Goal: Answer question/provide support: Participate in discussion

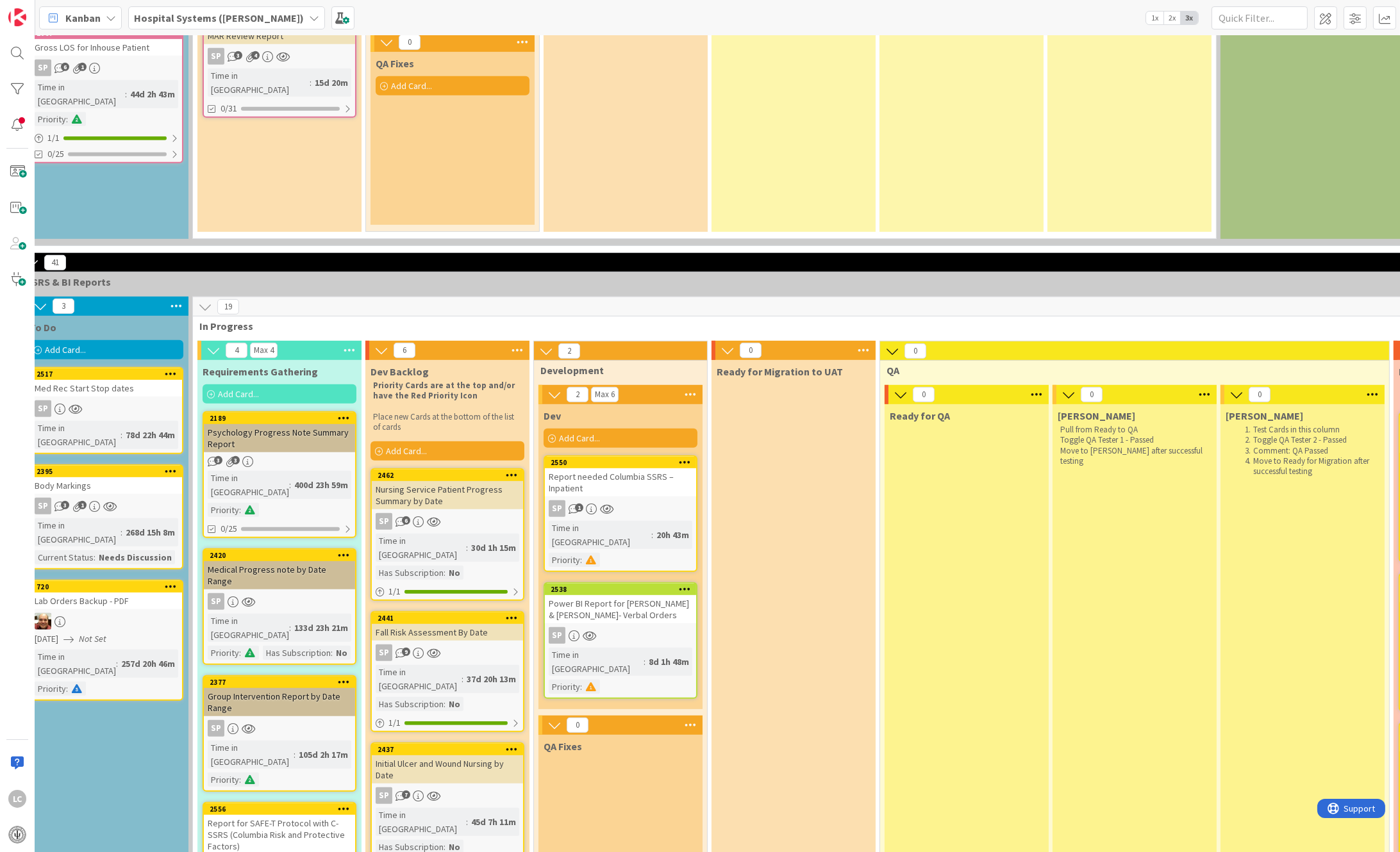
click at [611, 500] on div "SP 1" at bounding box center [620, 508] width 151 height 17
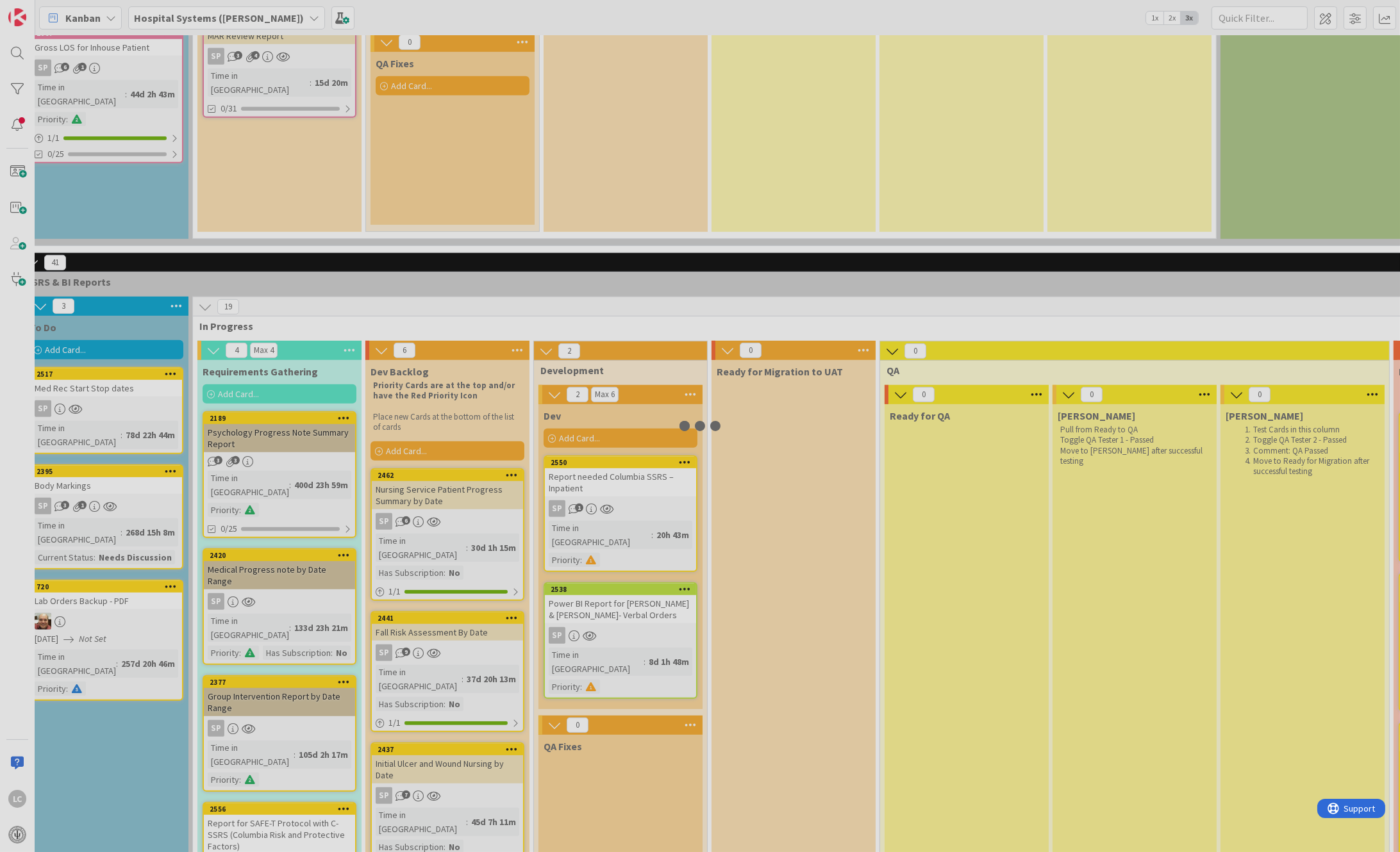
click at [611, 438] on div at bounding box center [700, 426] width 1400 height 852
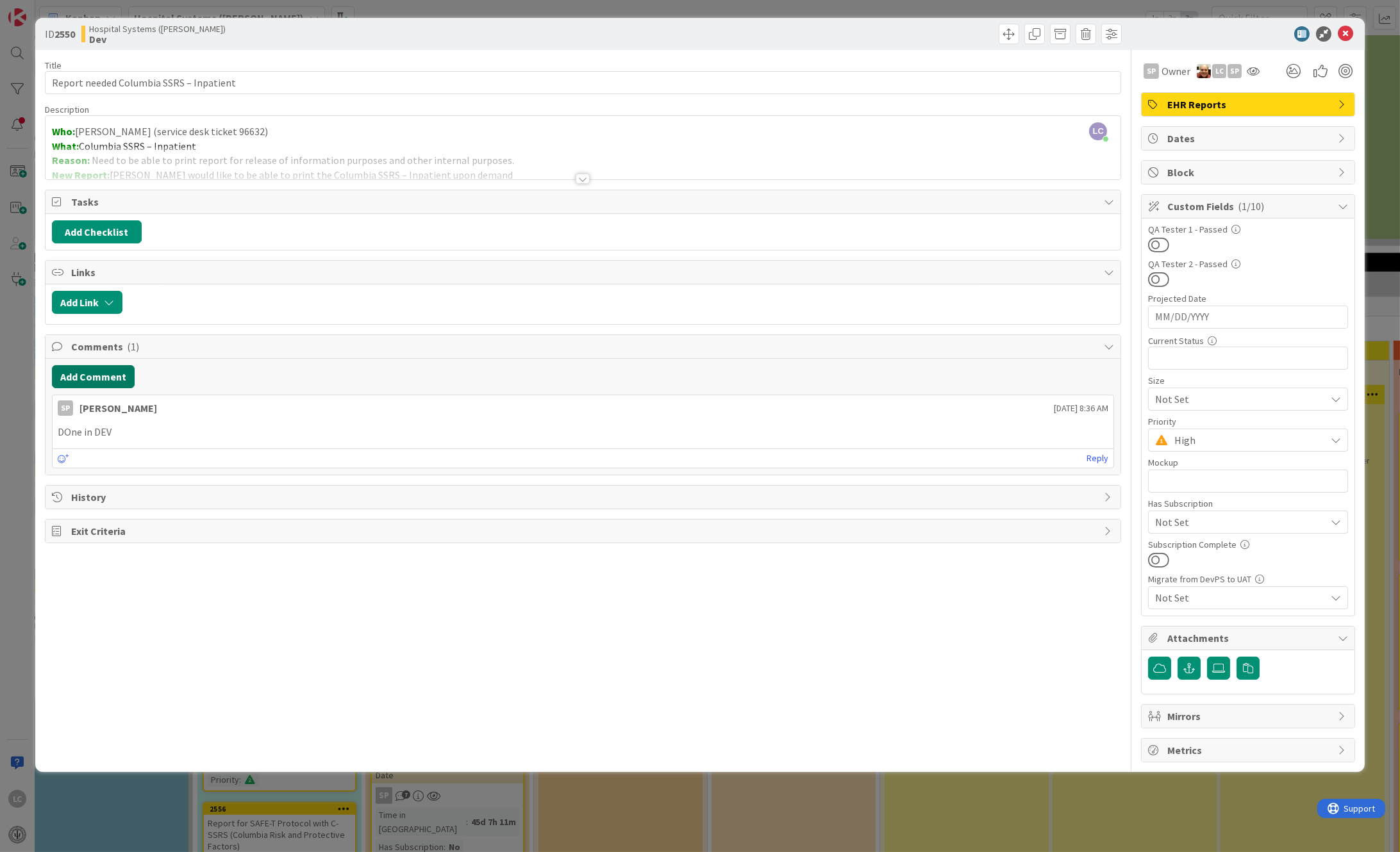
click at [83, 378] on button "Add Comment" at bounding box center [93, 377] width 83 height 23
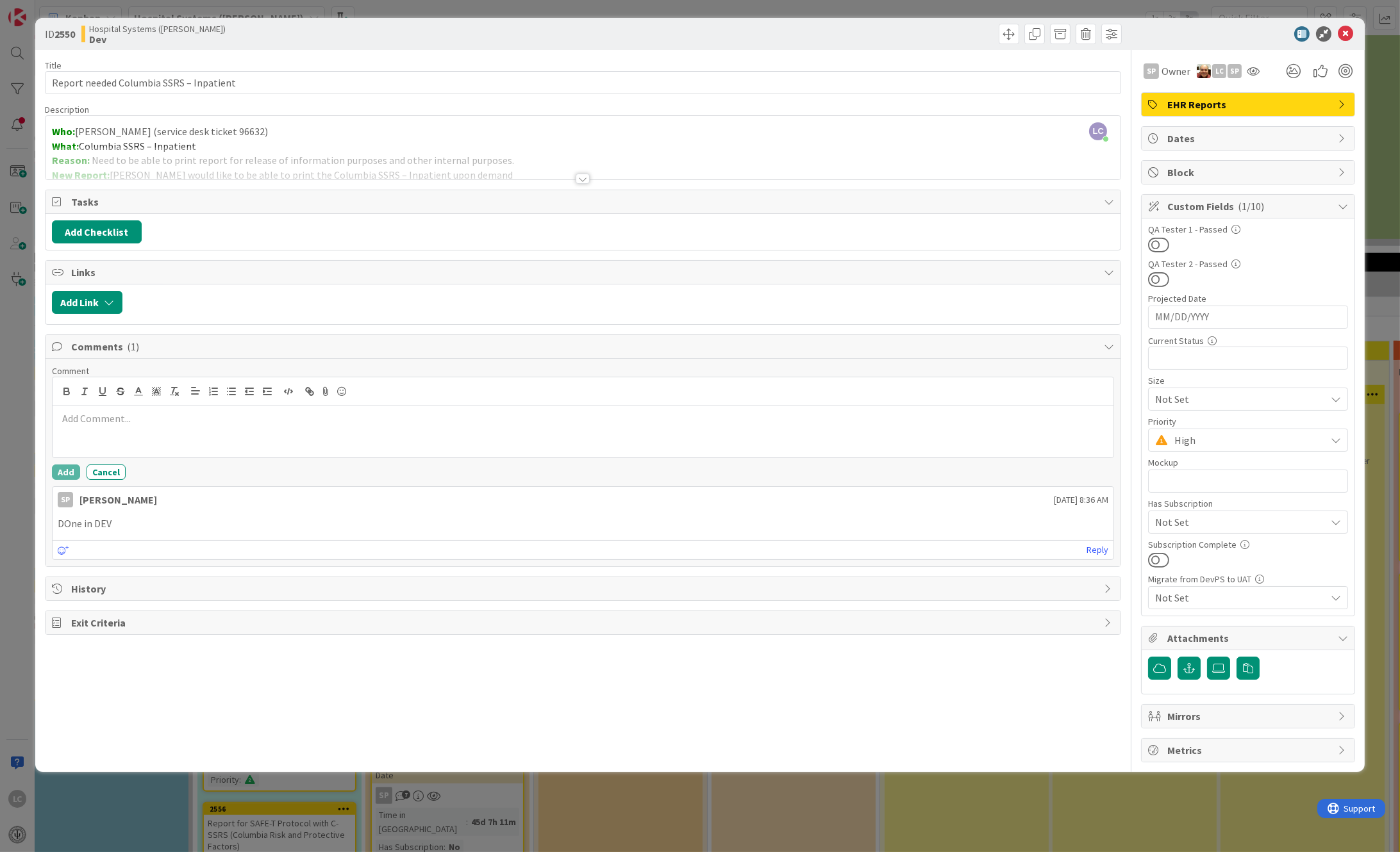
click at [78, 418] on p at bounding box center [583, 419] width 1051 height 15
click at [53, 418] on div "the report is duplicating. See Attachment." at bounding box center [583, 432] width 1062 height 51
click at [119, 470] on li "SP [PERSON_NAME]" at bounding box center [161, 469] width 204 height 24
click at [63, 470] on button "Add" at bounding box center [66, 472] width 28 height 15
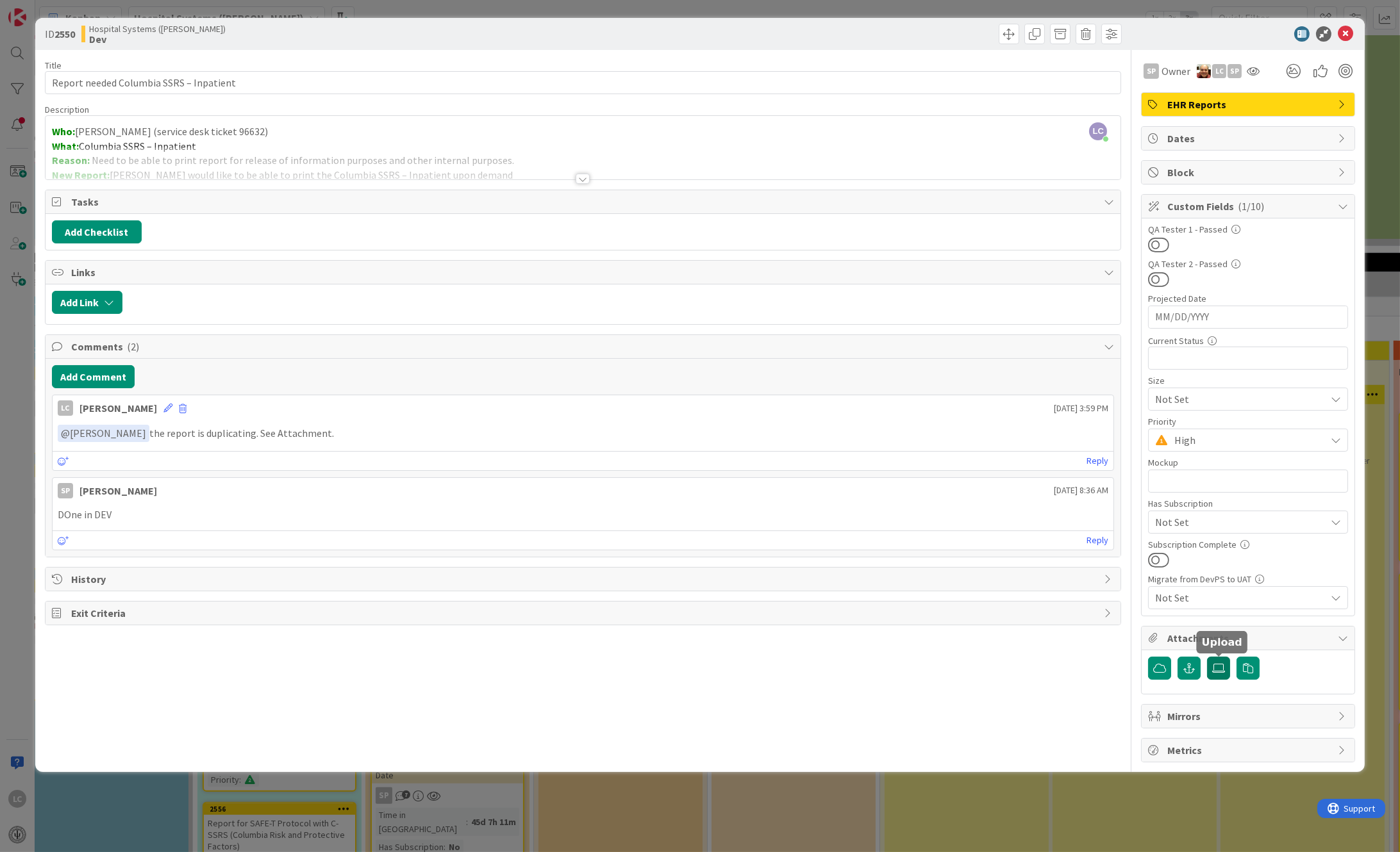
click at [1221, 668] on icon at bounding box center [1219, 668] width 13 height 10
click at [1207, 657] on input "file" at bounding box center [1207, 657] width 0 height 0
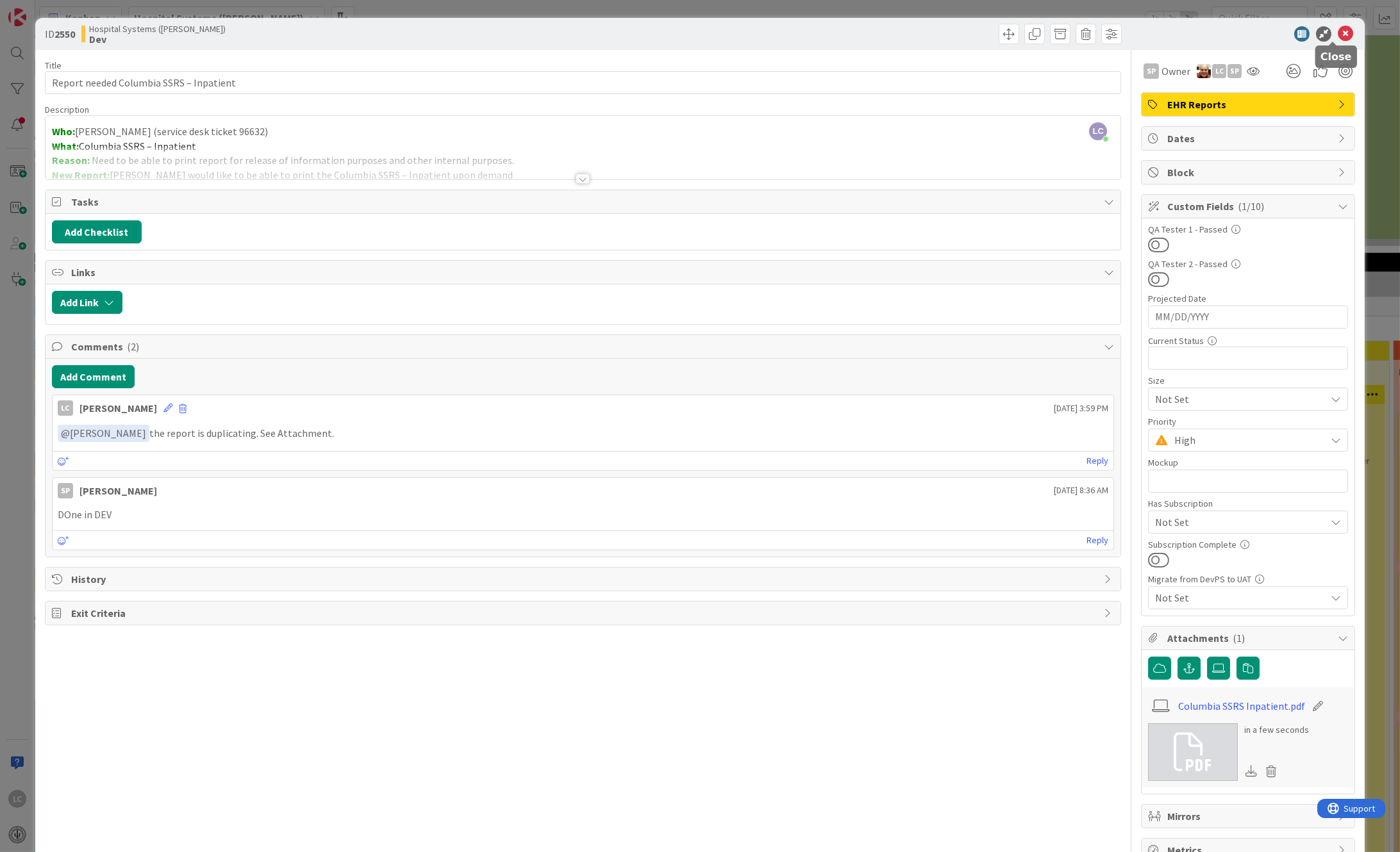
click at [1338, 35] on icon at bounding box center [1346, 34] width 15 height 15
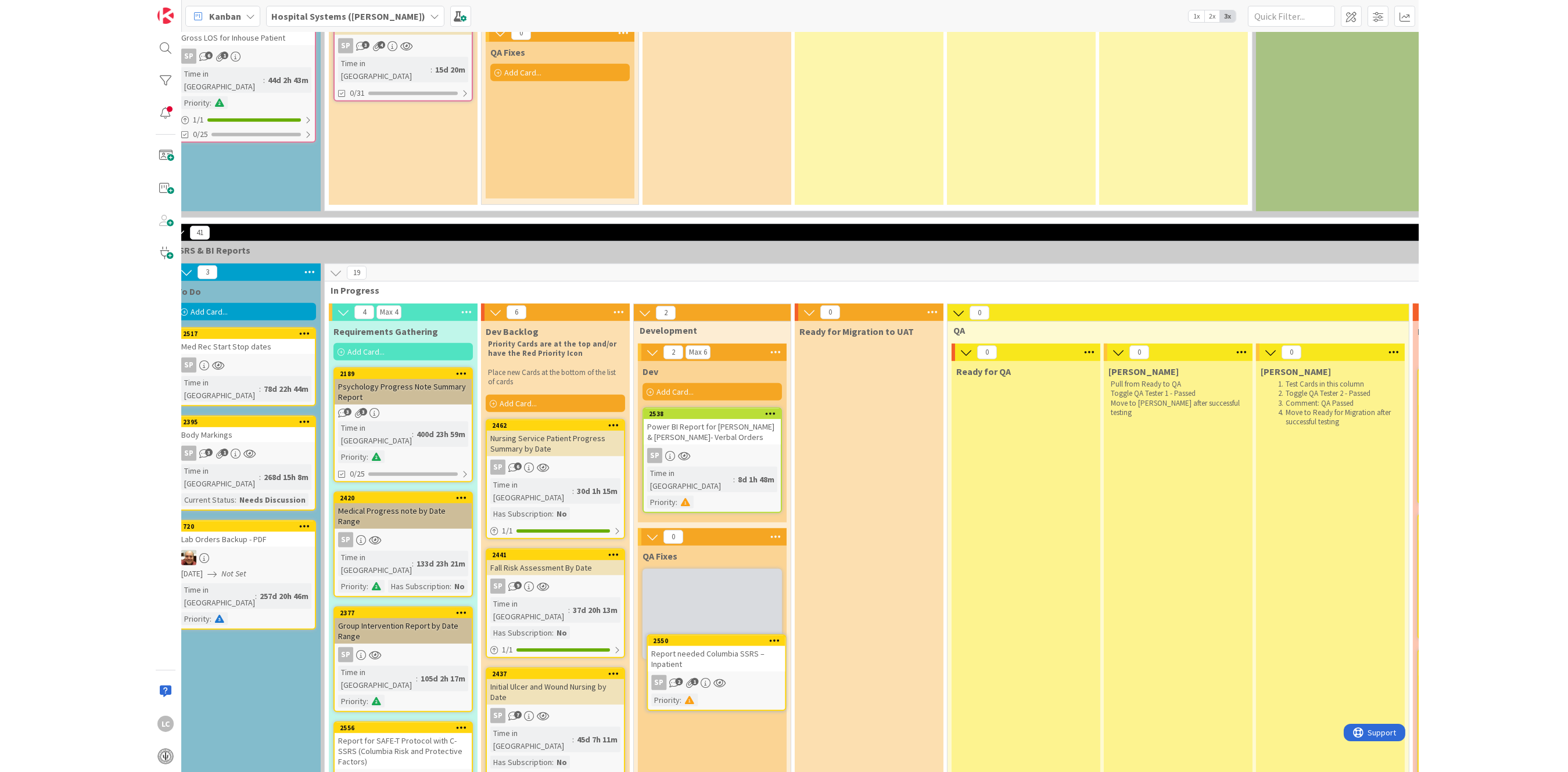
scroll to position [1348, 175]
